Goal: Communication & Community: Answer question/provide support

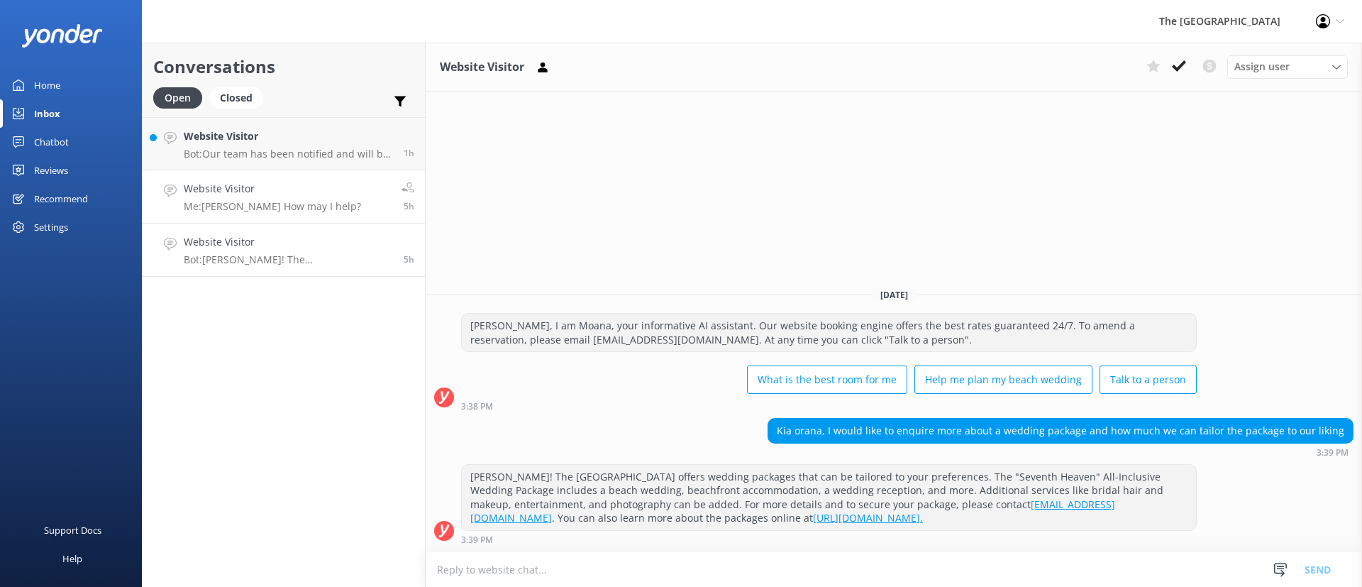
click at [272, 192] on h4 "Website Visitor" at bounding box center [272, 189] width 177 height 16
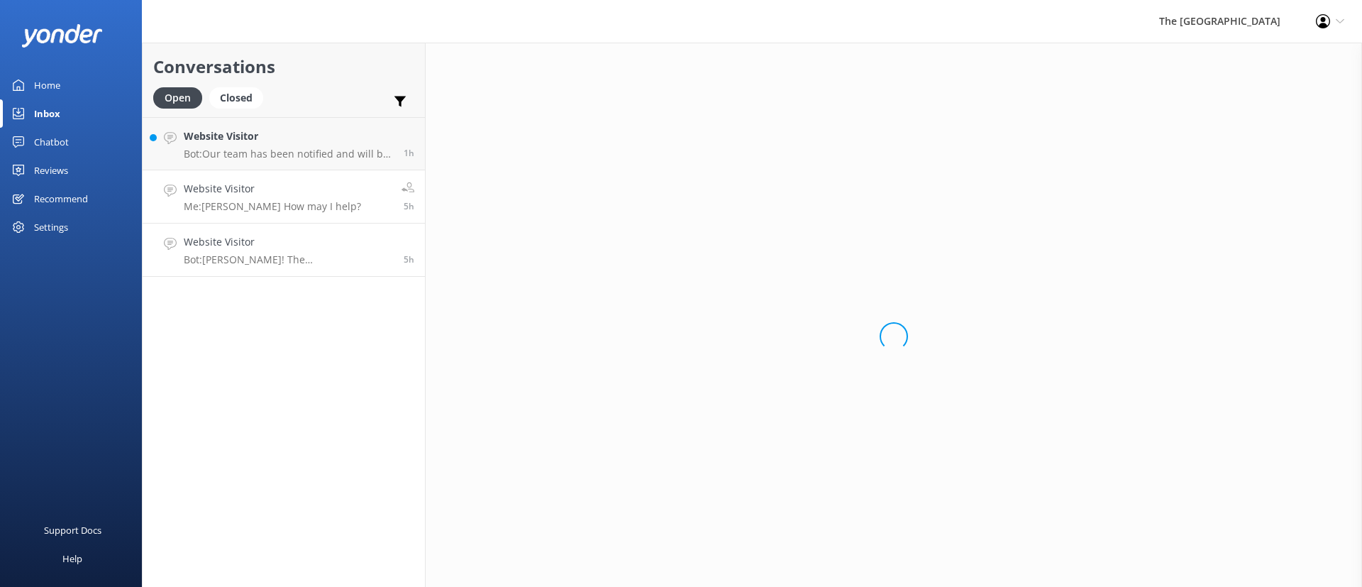
click at [325, 256] on p "Bot: [PERSON_NAME]! The [GEOGRAPHIC_DATA] offers wedding packages that can be t…" at bounding box center [288, 259] width 209 height 13
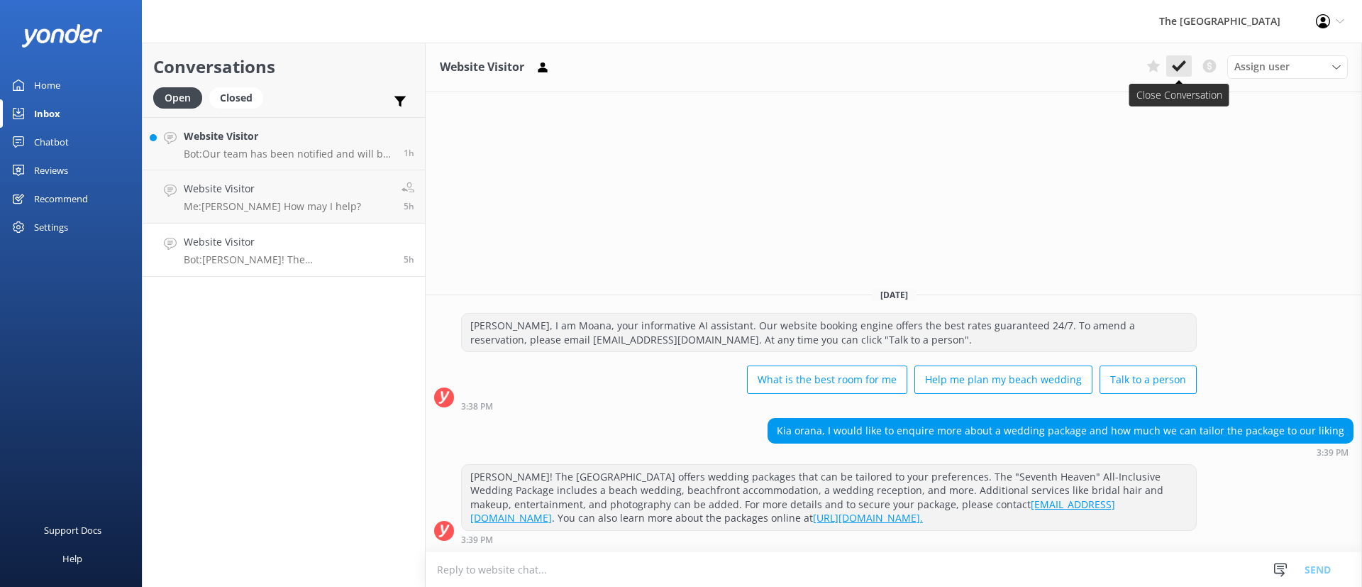
click at [1173, 66] on use at bounding box center [1179, 65] width 14 height 11
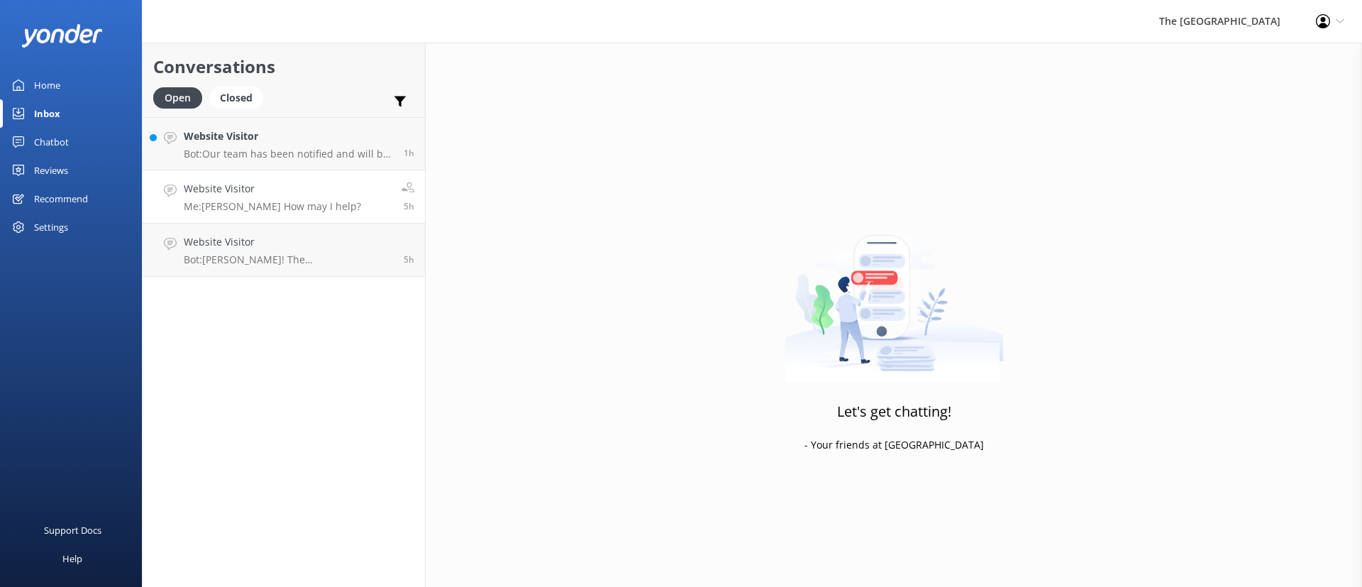
click at [333, 187] on link "Website Visitor Me: [PERSON_NAME] How may I help? 5h" at bounding box center [284, 196] width 282 height 53
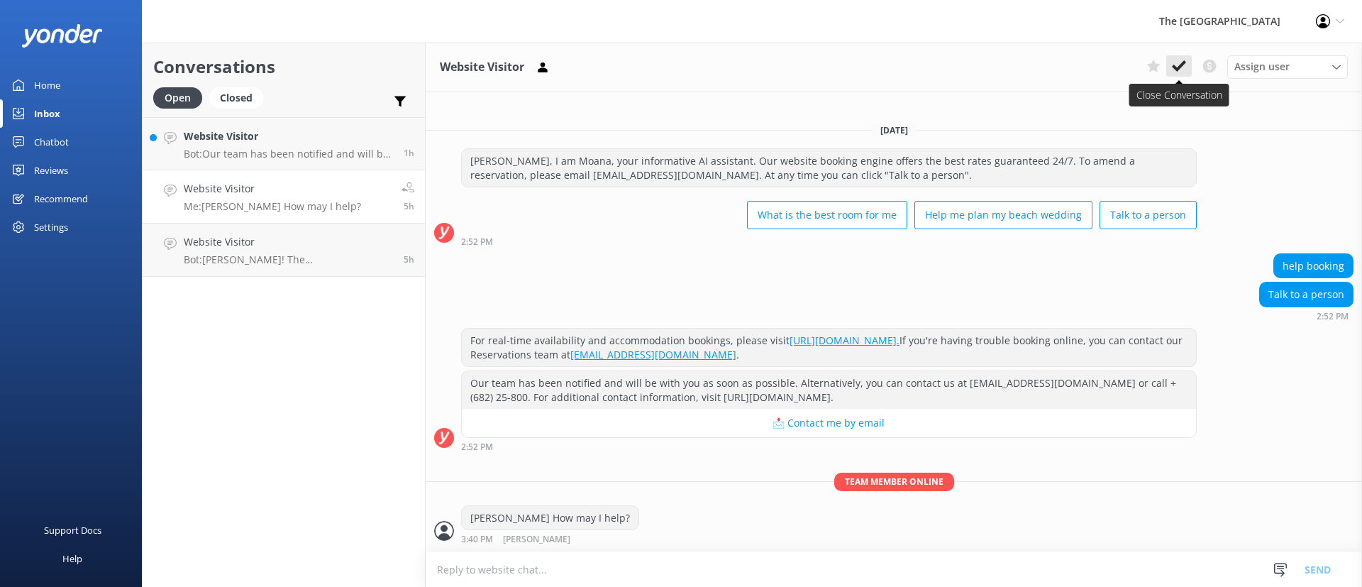
click at [1177, 67] on use at bounding box center [1179, 65] width 14 height 11
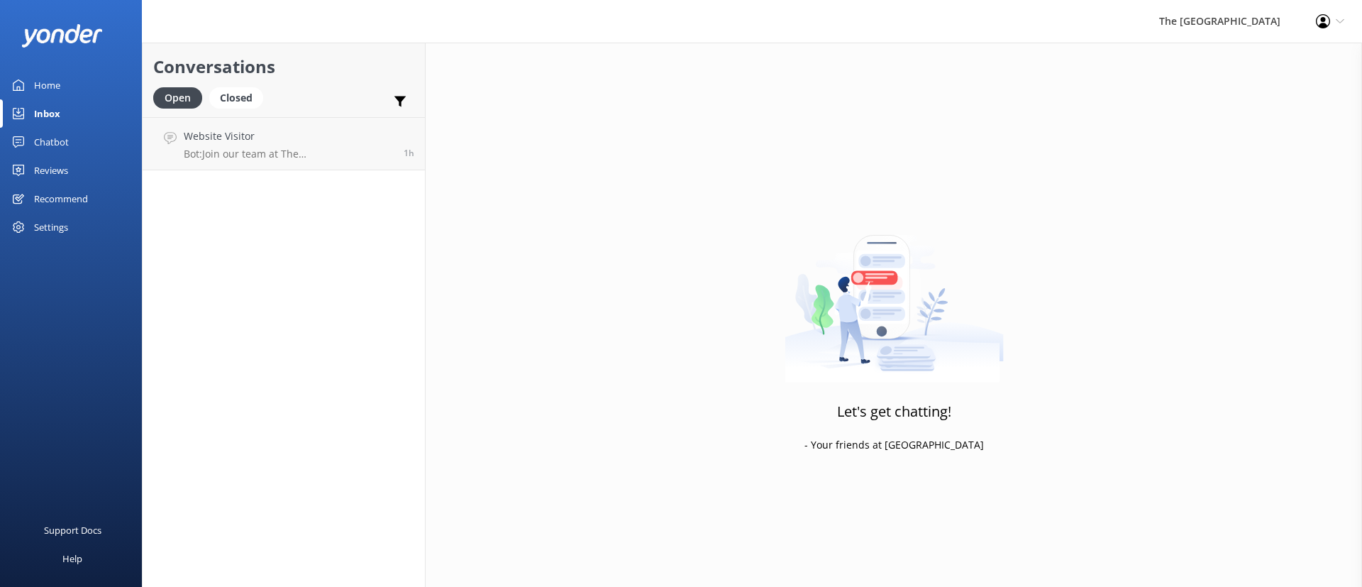
click at [275, 187] on div "Conversations Open Closed Important Converted Assigned to me Unassigned Website…" at bounding box center [284, 315] width 284 height 544
click at [310, 148] on p "Bot: Join our team at The [GEOGRAPHIC_DATA] and our sister resorts. To apply, p…" at bounding box center [288, 154] width 209 height 13
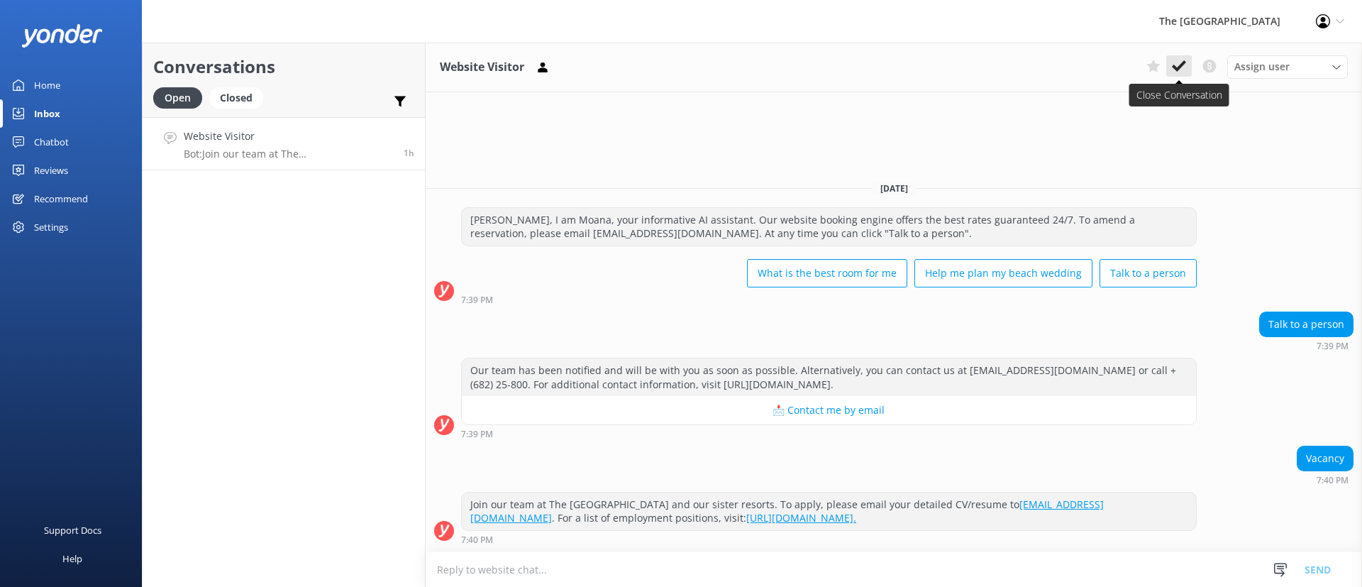
click at [1180, 72] on button at bounding box center [1179, 65] width 26 height 21
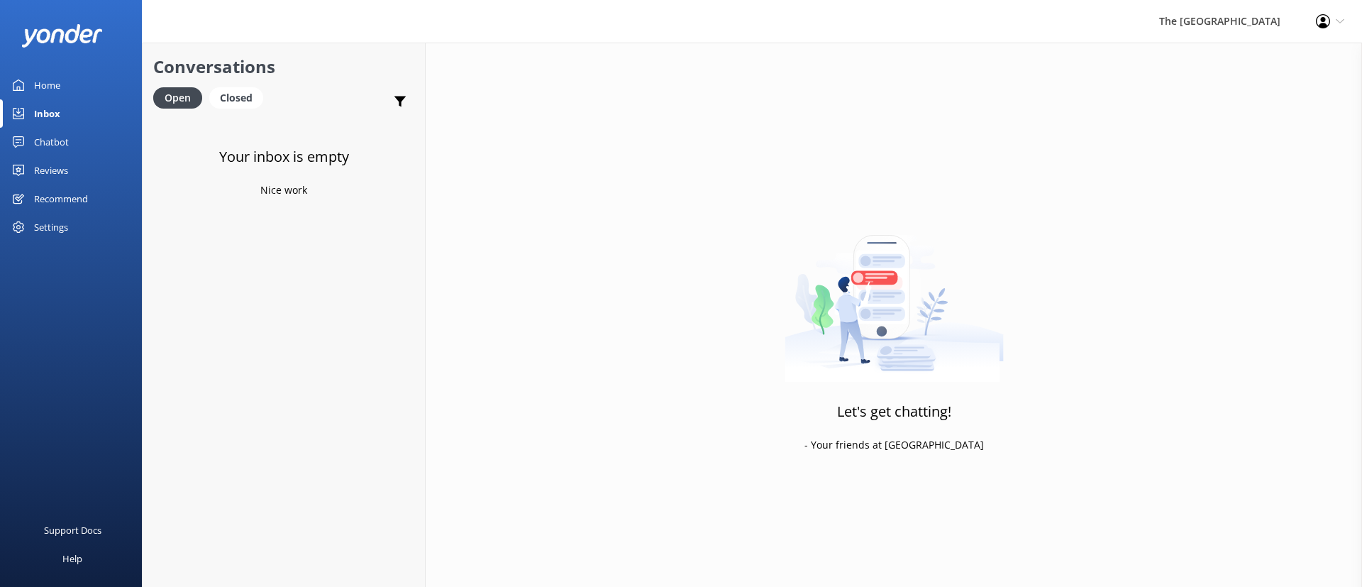
click at [372, 262] on div "Your inbox is empty Nice work" at bounding box center [284, 410] width 282 height 587
